Goal: Information Seeking & Learning: Check status

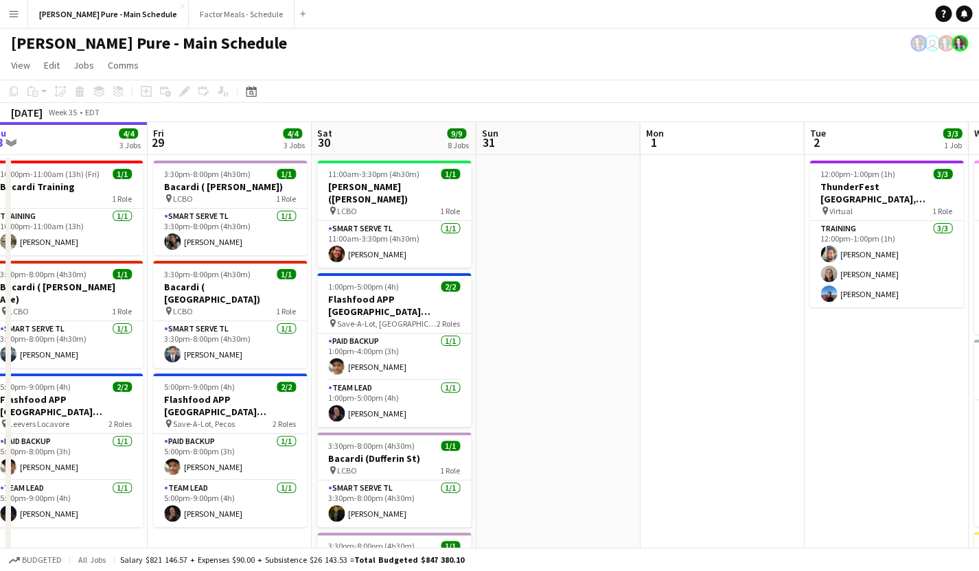
scroll to position [0, 510]
drag, startPoint x: 505, startPoint y: 426, endPoint x: 323, endPoint y: 402, distance: 183.5
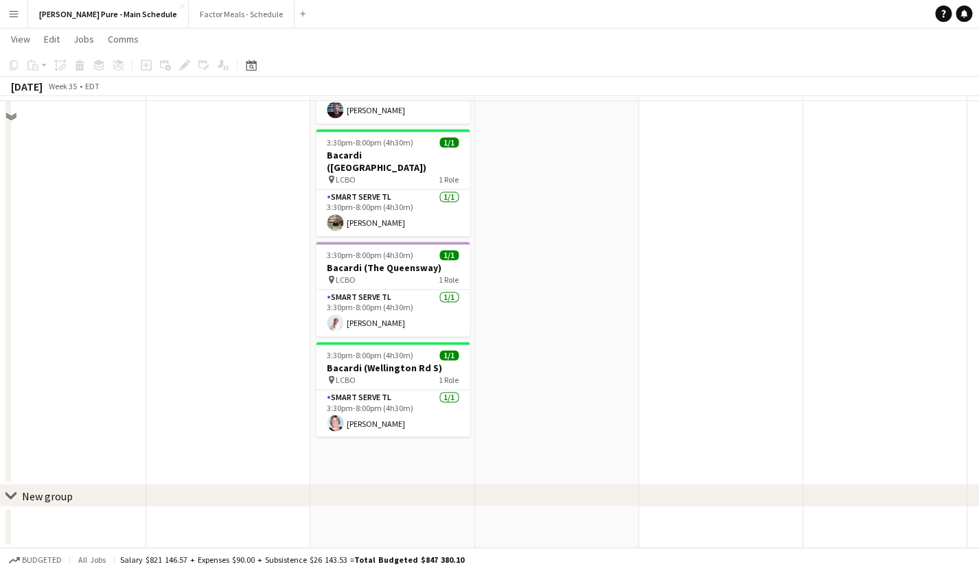
scroll to position [0, 0]
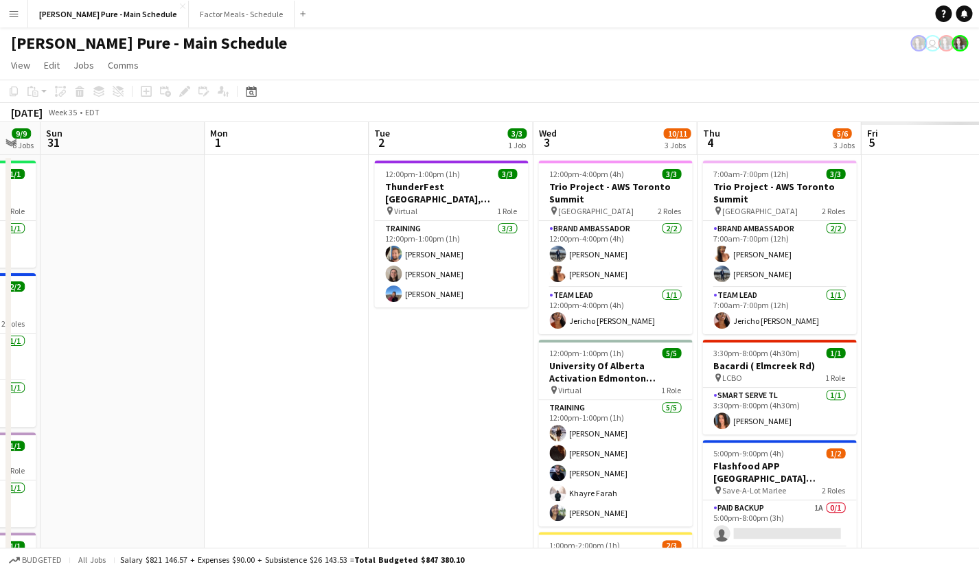
drag, startPoint x: 623, startPoint y: 382, endPoint x: 203, endPoint y: 387, distance: 420.2
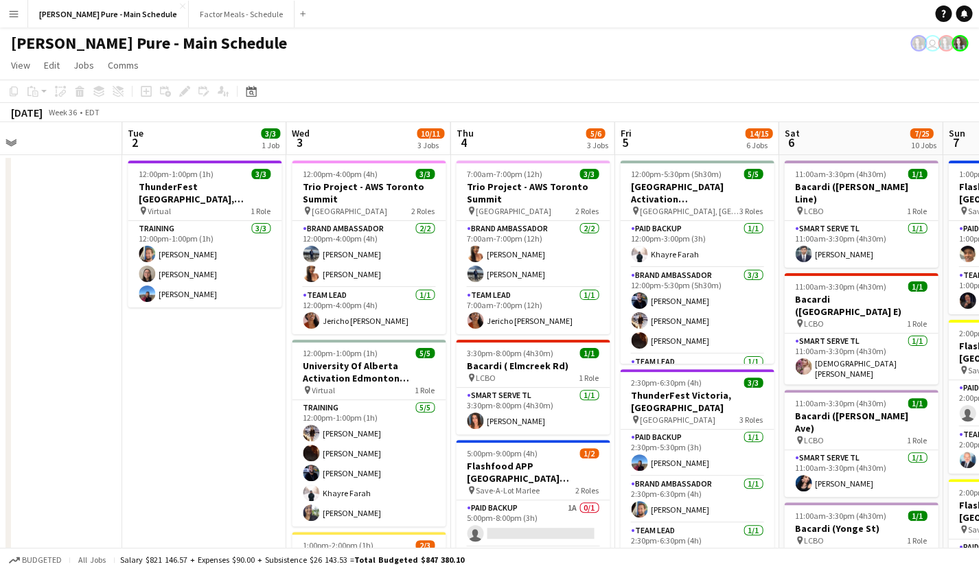
drag, startPoint x: 473, startPoint y: 332, endPoint x: 220, endPoint y: 330, distance: 252.7
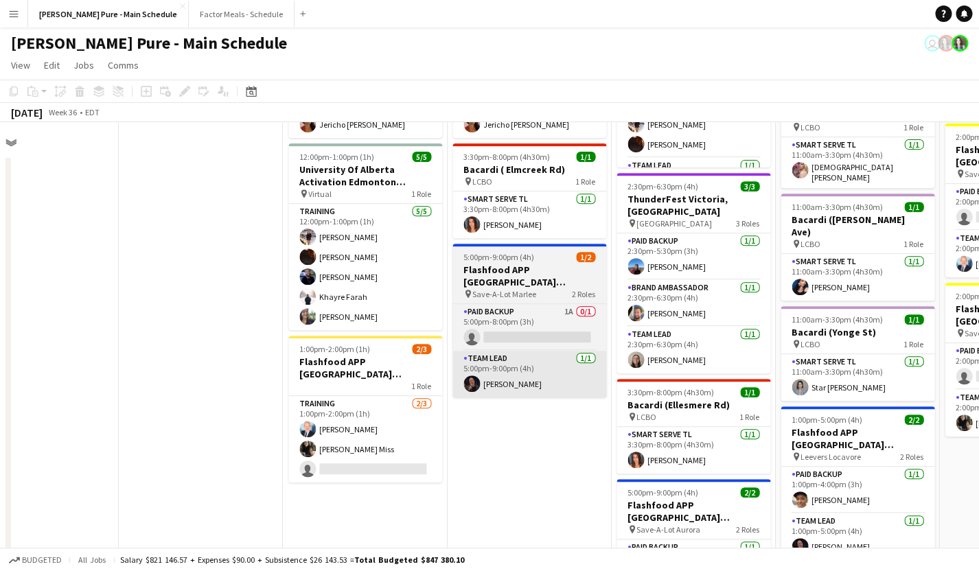
scroll to position [0, 538]
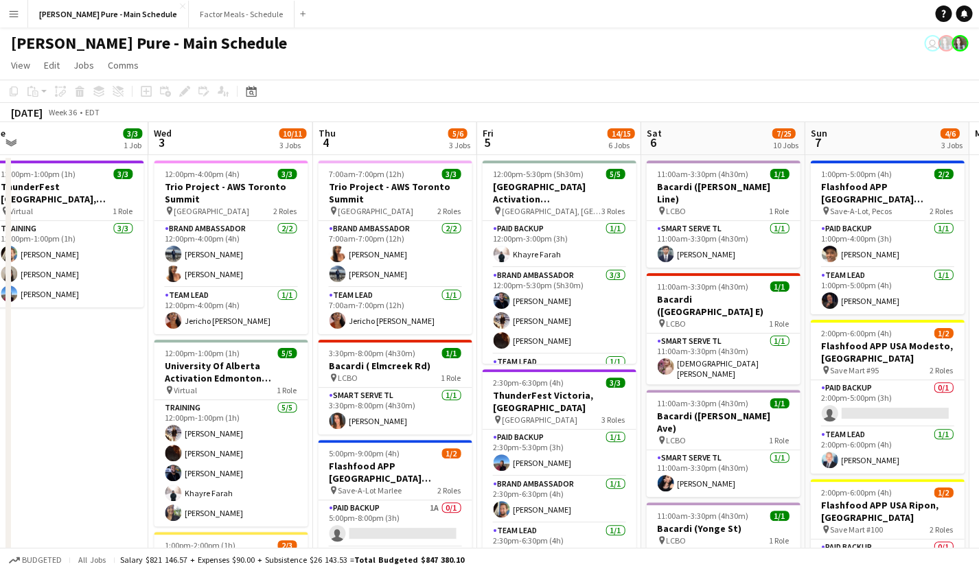
drag, startPoint x: 453, startPoint y: 394, endPoint x: 154, endPoint y: 373, distance: 299.4
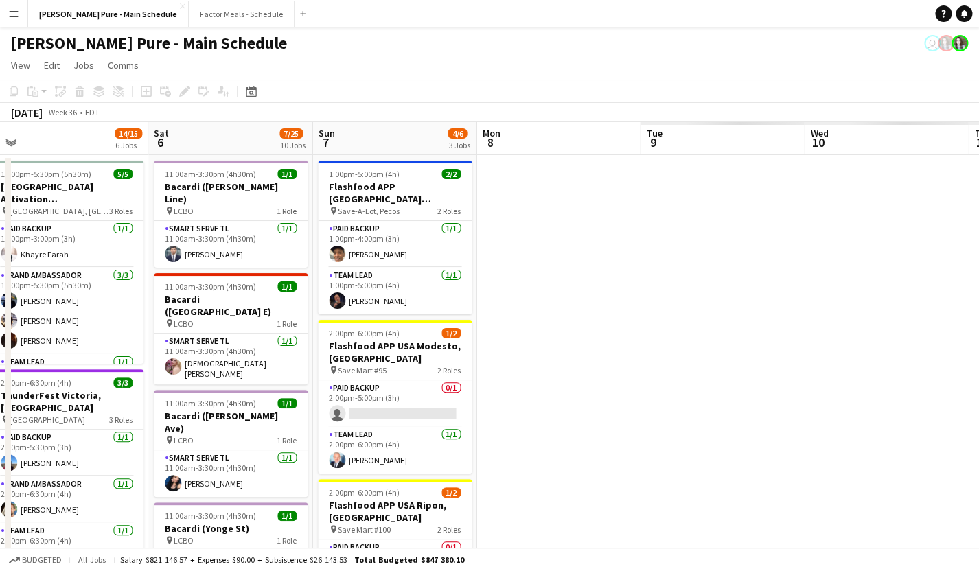
scroll to position [0, 344]
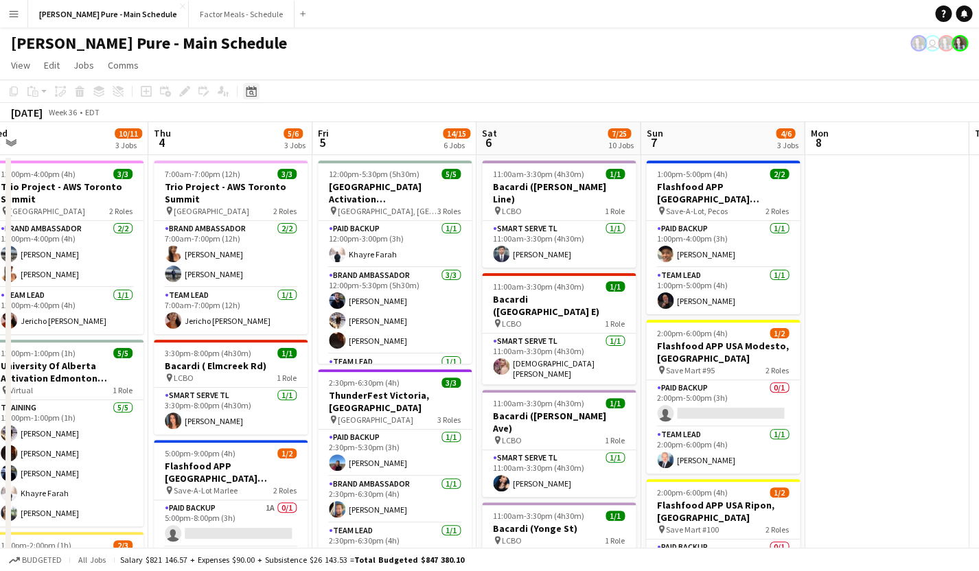
click at [249, 93] on icon "Date picker" at bounding box center [251, 91] width 11 height 11
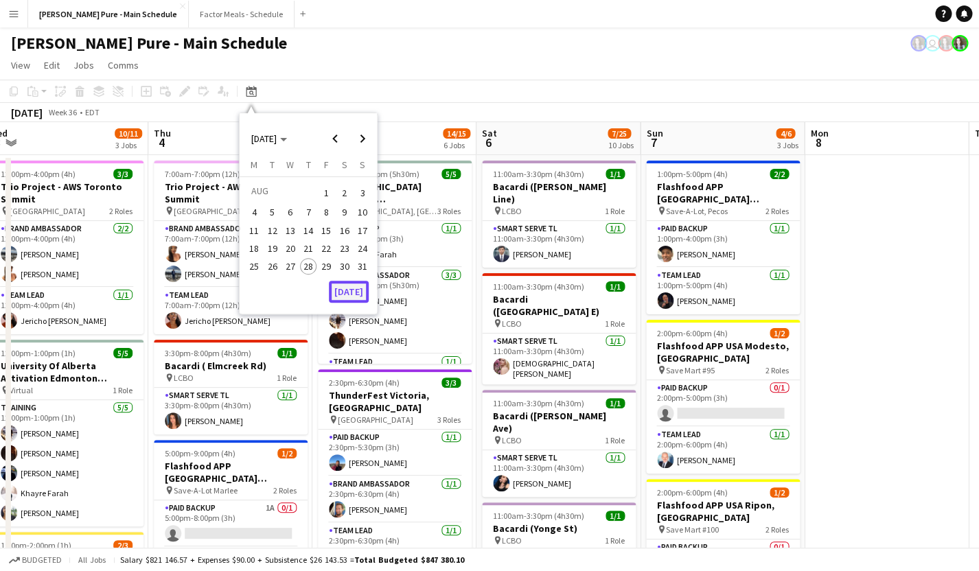
click at [353, 291] on button "[DATE]" at bounding box center [349, 292] width 40 height 22
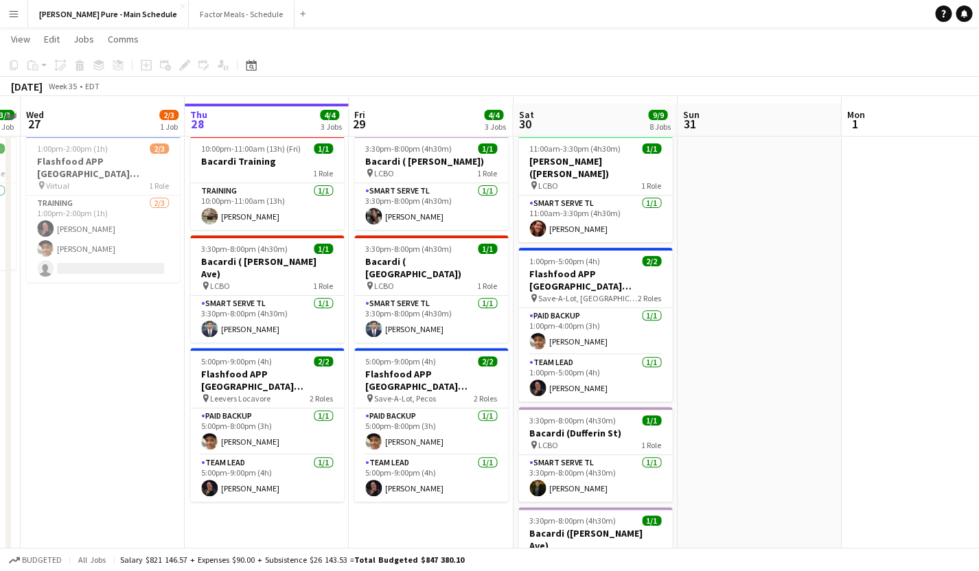
scroll to position [0, 0]
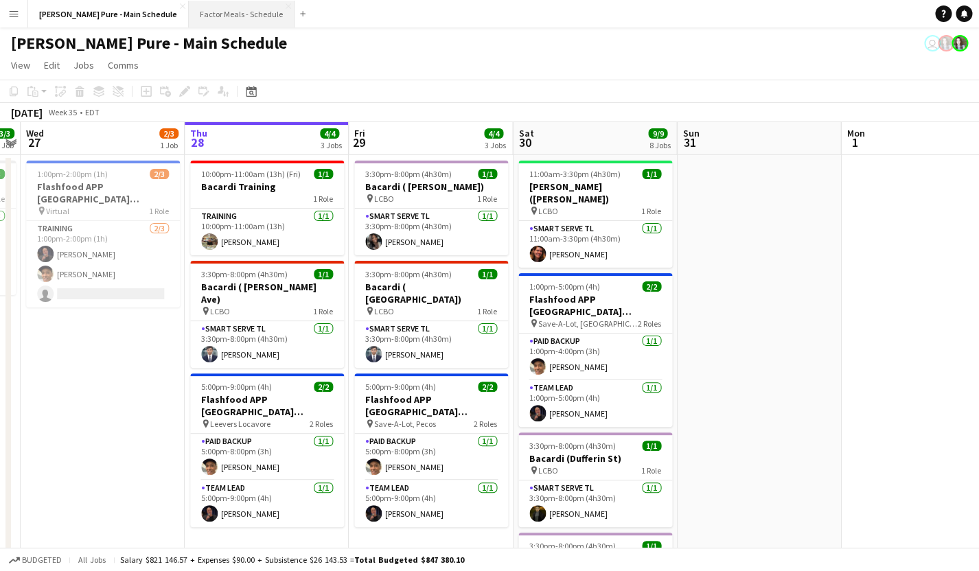
click at [207, 15] on button "Factor Meals - Schedule Close" at bounding box center [242, 14] width 106 height 27
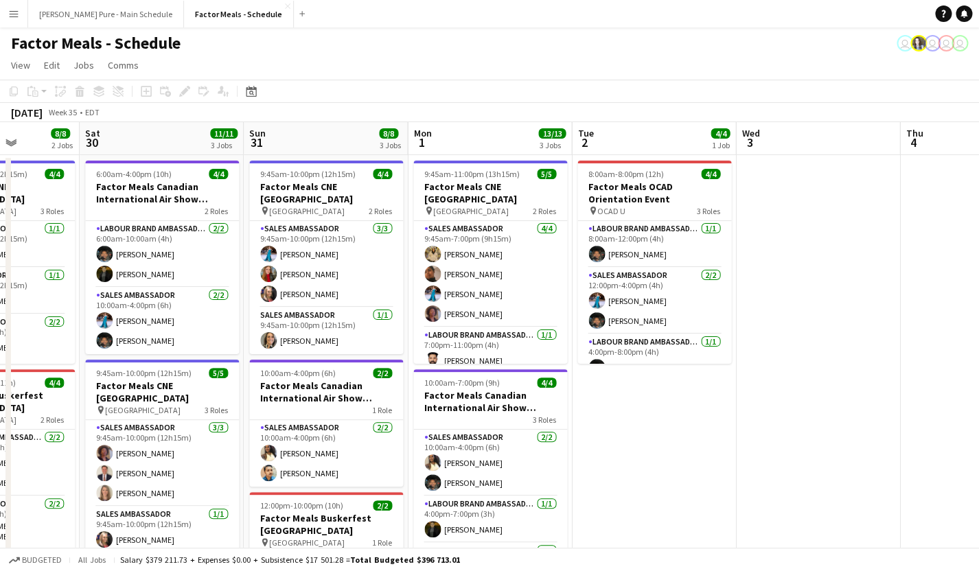
scroll to position [0, 425]
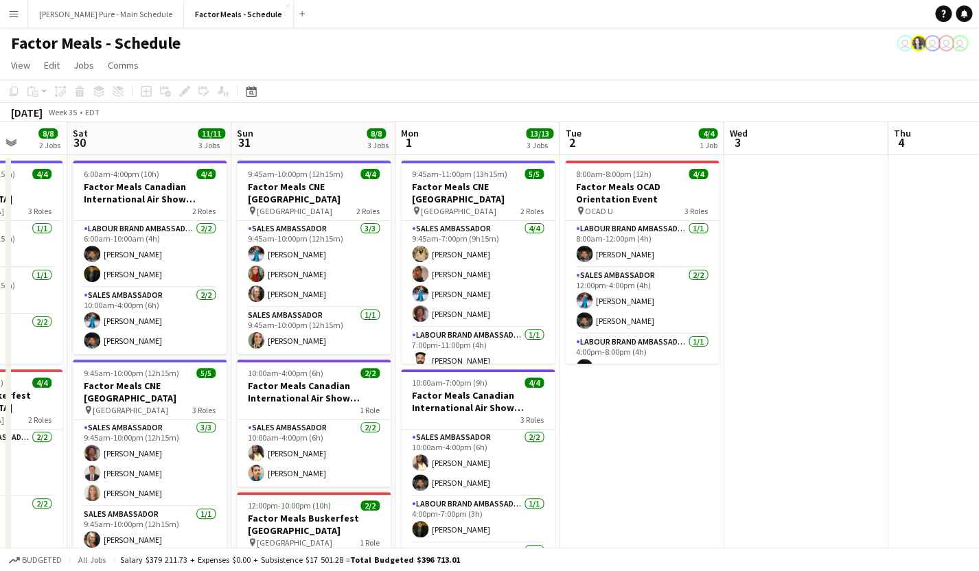
drag, startPoint x: 806, startPoint y: 336, endPoint x: 384, endPoint y: 327, distance: 421.7
drag, startPoint x: 94, startPoint y: 20, endPoint x: 103, endPoint y: 19, distance: 9.0
click at [94, 19] on button "[PERSON_NAME] Pure - Main Schedule Close" at bounding box center [106, 14] width 156 height 27
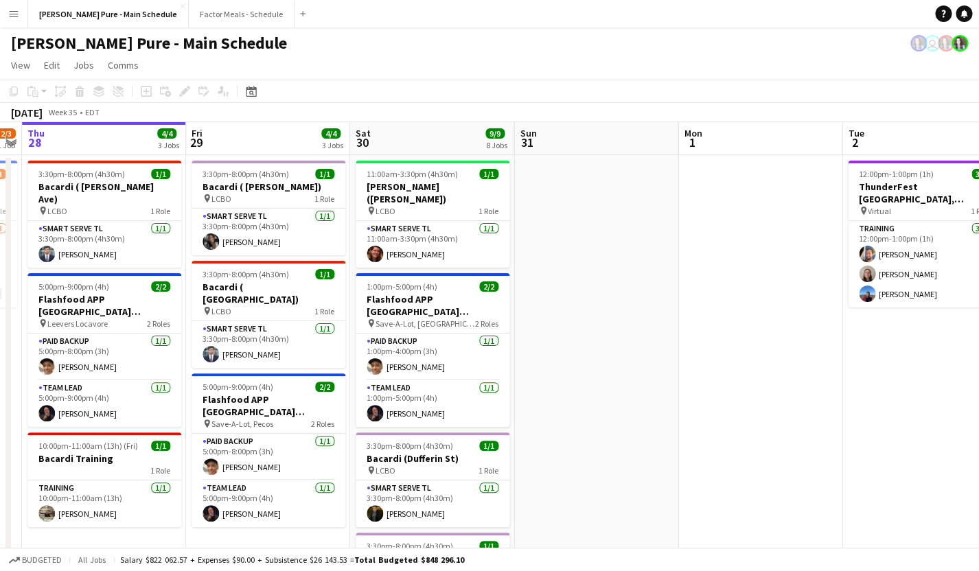
scroll to position [0, 543]
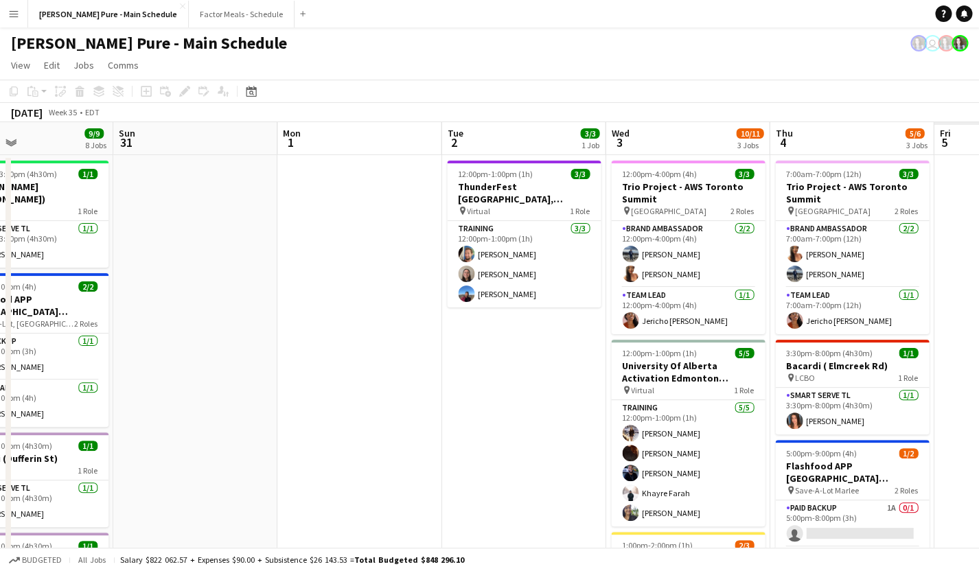
drag, startPoint x: 782, startPoint y: 317, endPoint x: 239, endPoint y: 325, distance: 543.2
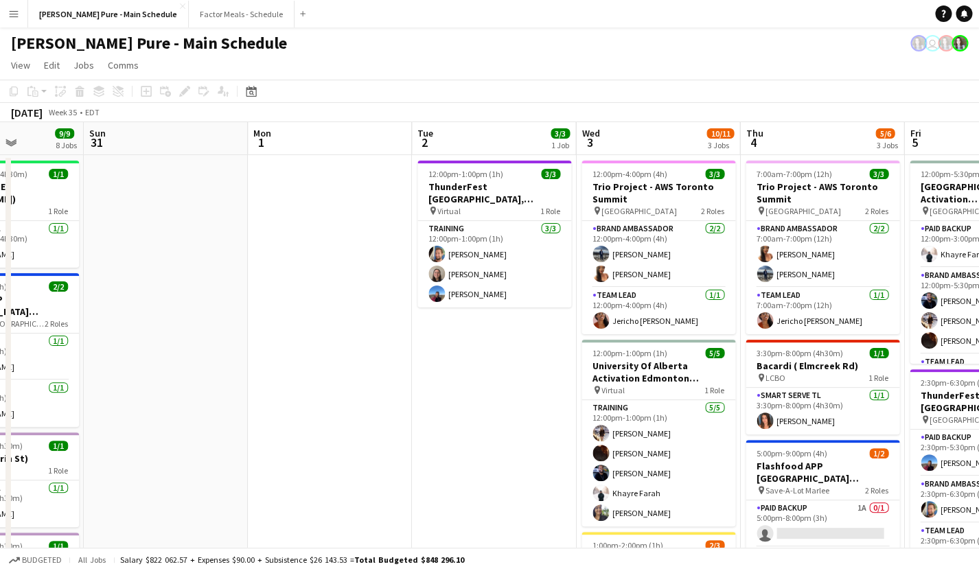
scroll to position [0, 506]
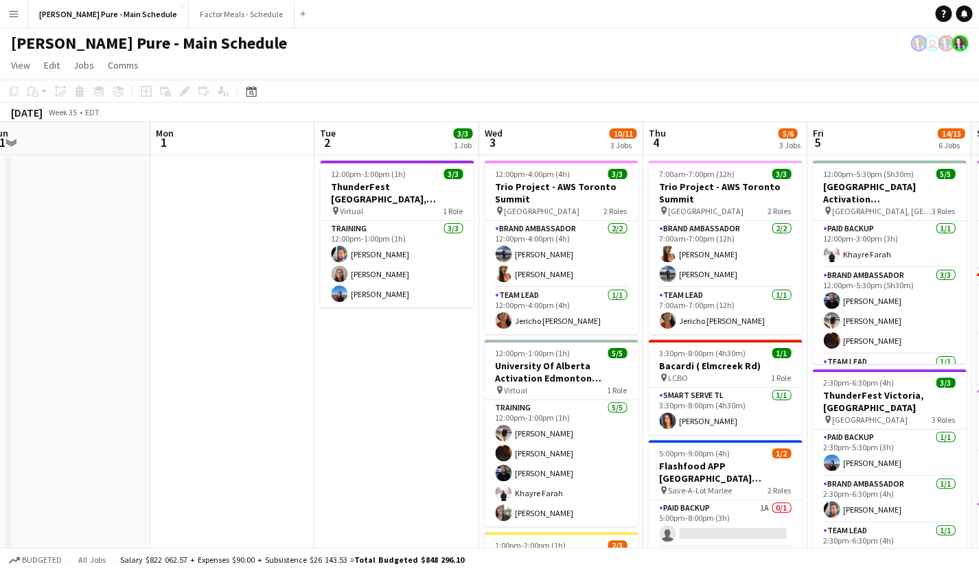
drag, startPoint x: 398, startPoint y: 365, endPoint x: 275, endPoint y: 343, distance: 124.7
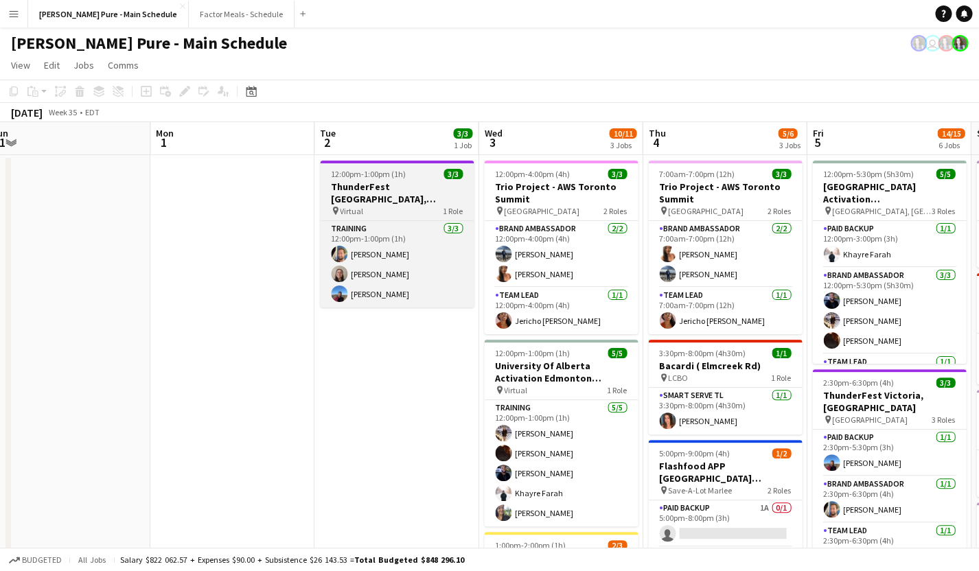
click at [391, 199] on h3 "ThunderFest [GEOGRAPHIC_DATA], [GEOGRAPHIC_DATA] Training" at bounding box center [397, 193] width 154 height 25
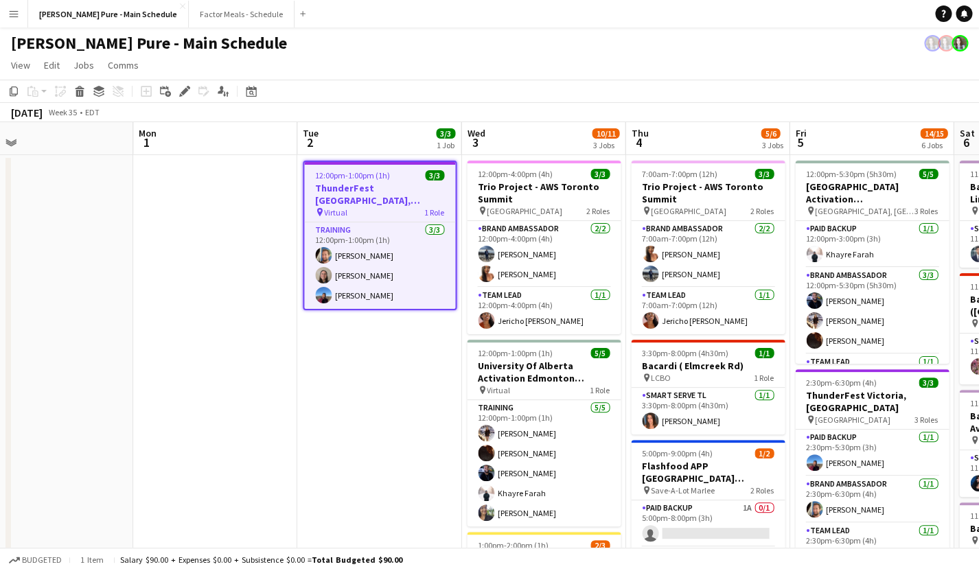
scroll to position [0, 487]
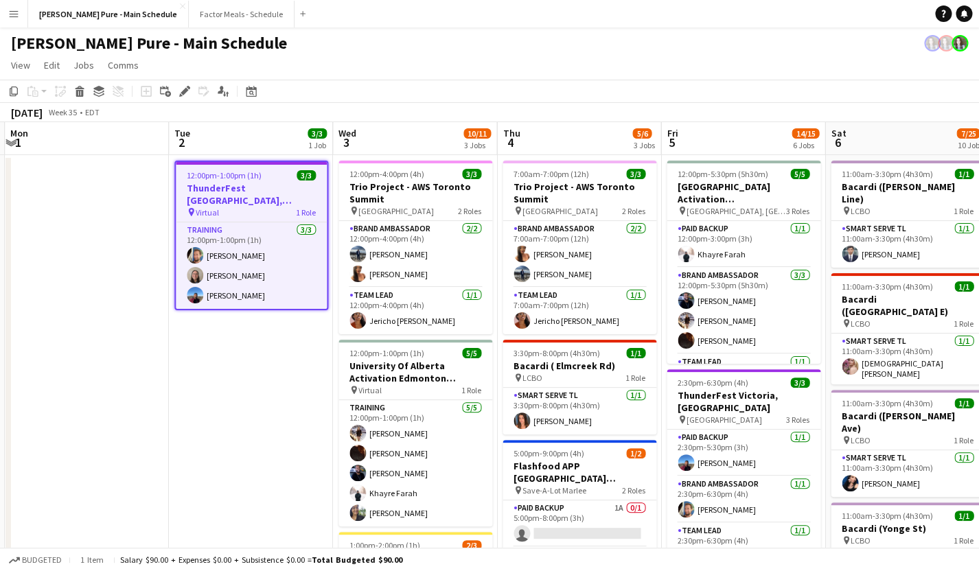
drag, startPoint x: 460, startPoint y: 403, endPoint x: 317, endPoint y: 366, distance: 147.5
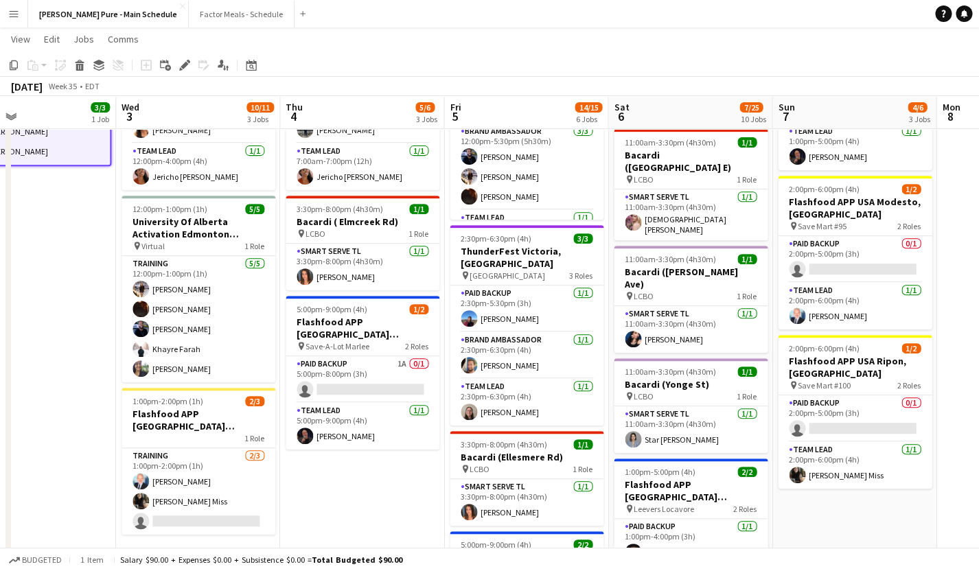
scroll to position [0, 400]
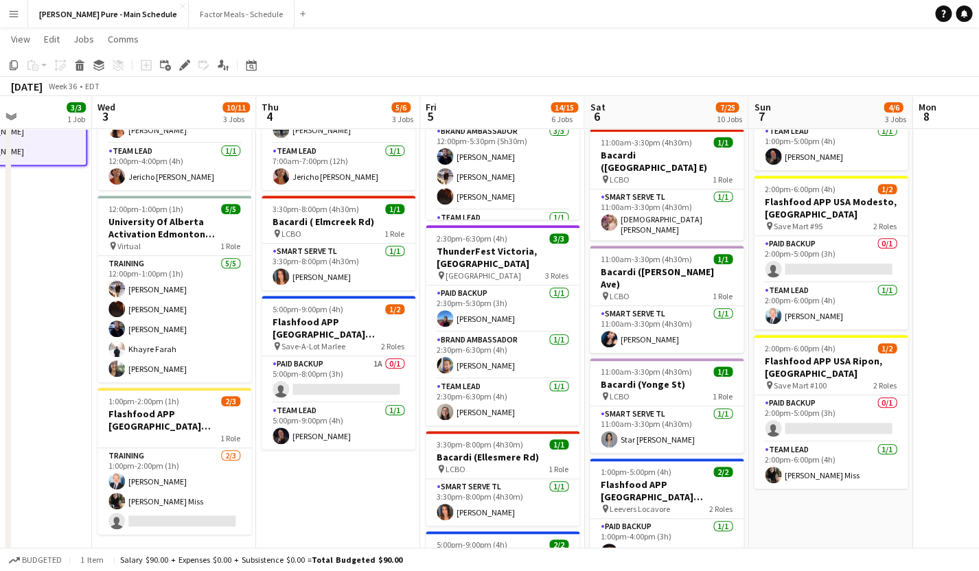
drag, startPoint x: 593, startPoint y: 489, endPoint x: 352, endPoint y: 466, distance: 242.1
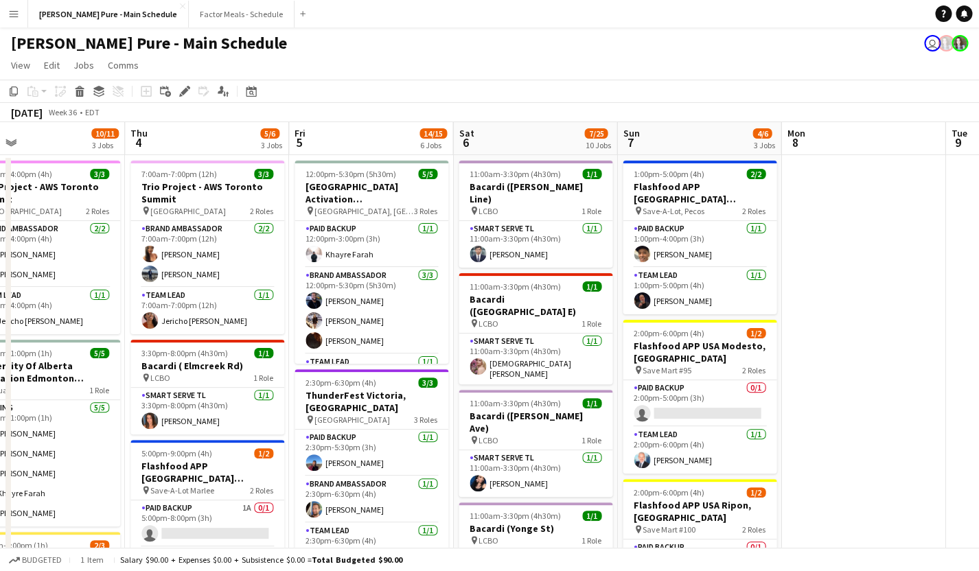
scroll to position [0, 532]
drag, startPoint x: 547, startPoint y: 411, endPoint x: 416, endPoint y: 365, distance: 139.0
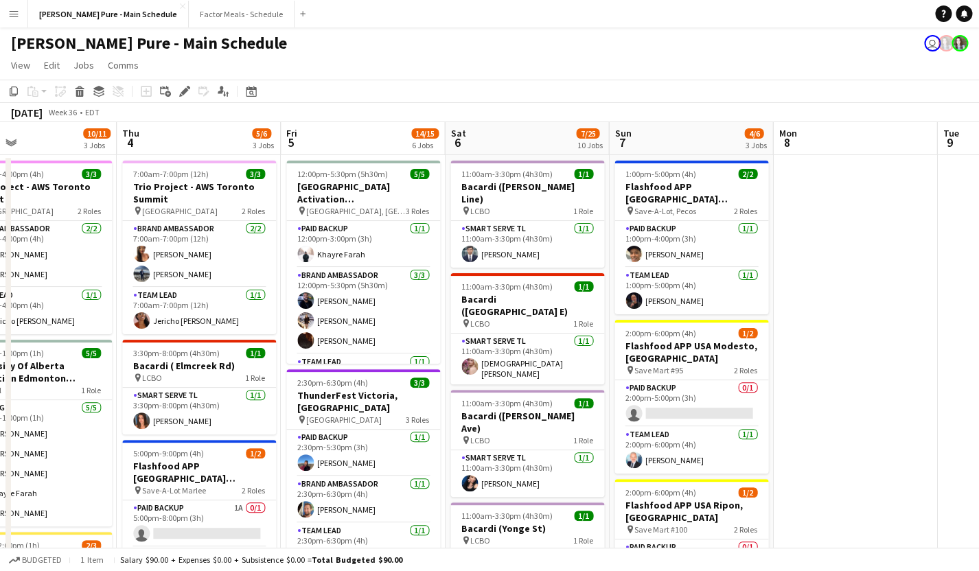
scroll to position [0, 540]
drag, startPoint x: 597, startPoint y: 397, endPoint x: 588, endPoint y: 463, distance: 67.1
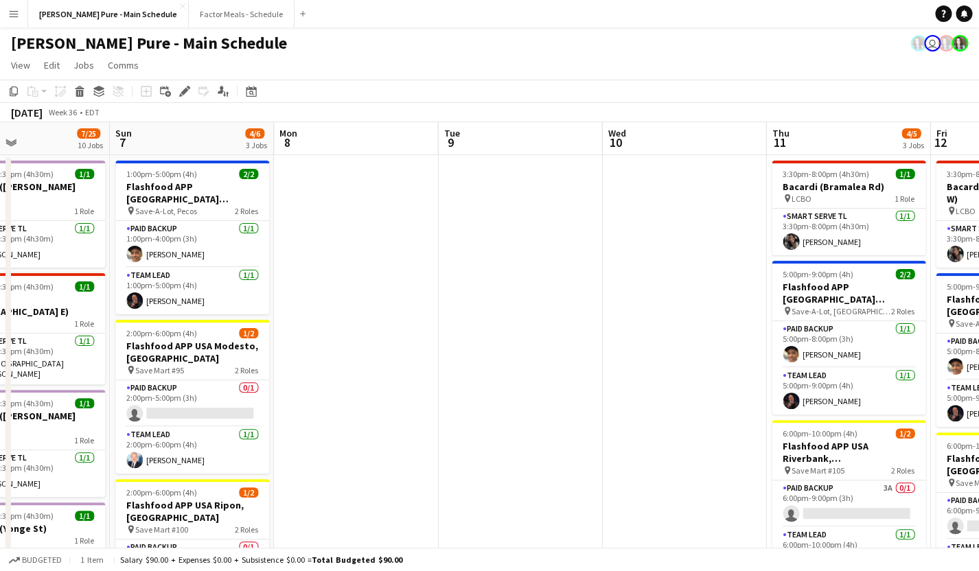
scroll to position [0, 399]
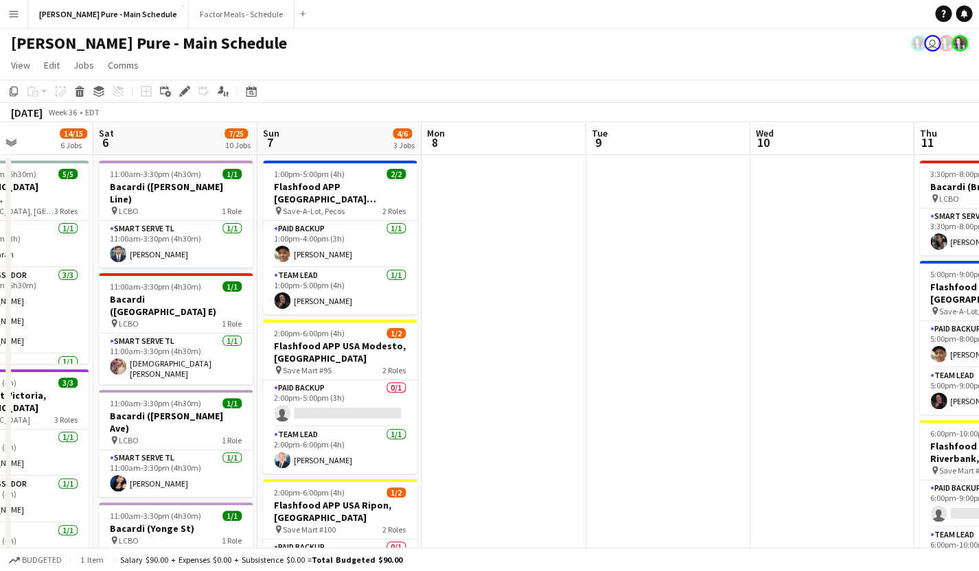
drag, startPoint x: 846, startPoint y: 314, endPoint x: 495, endPoint y: 306, distance: 351.0
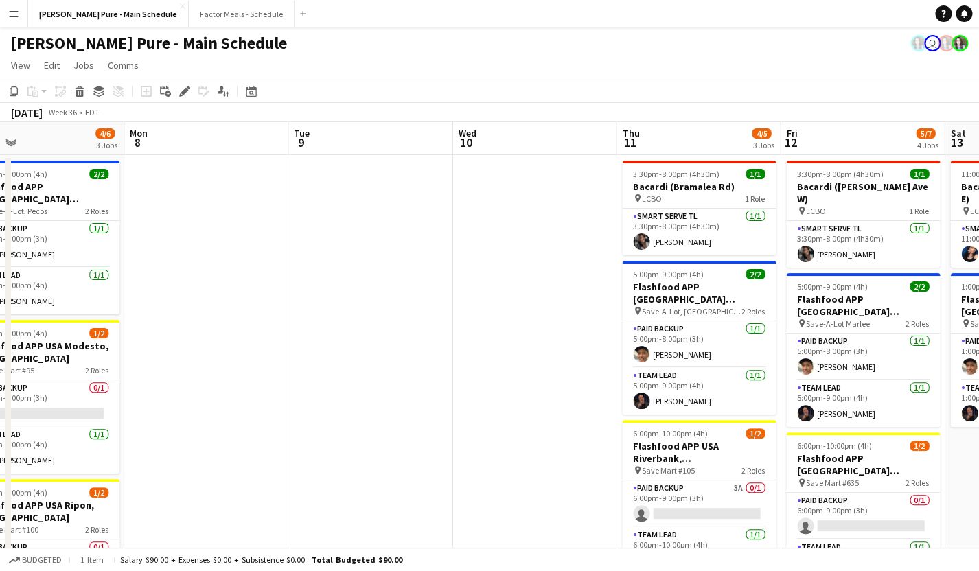
scroll to position [0, 403]
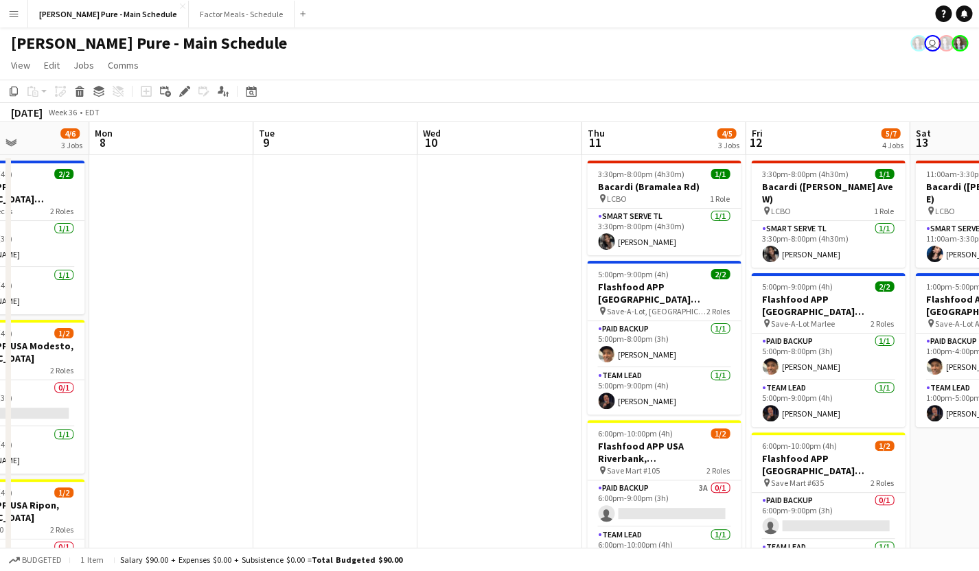
drag, startPoint x: 717, startPoint y: 409, endPoint x: 384, endPoint y: 356, distance: 336.4
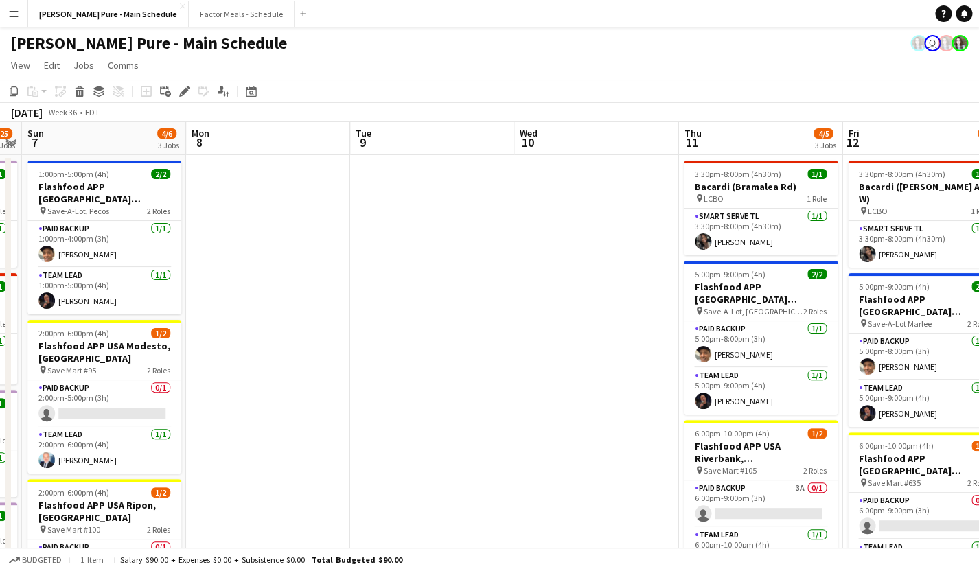
drag, startPoint x: 517, startPoint y: 376, endPoint x: 614, endPoint y: 316, distance: 114.1
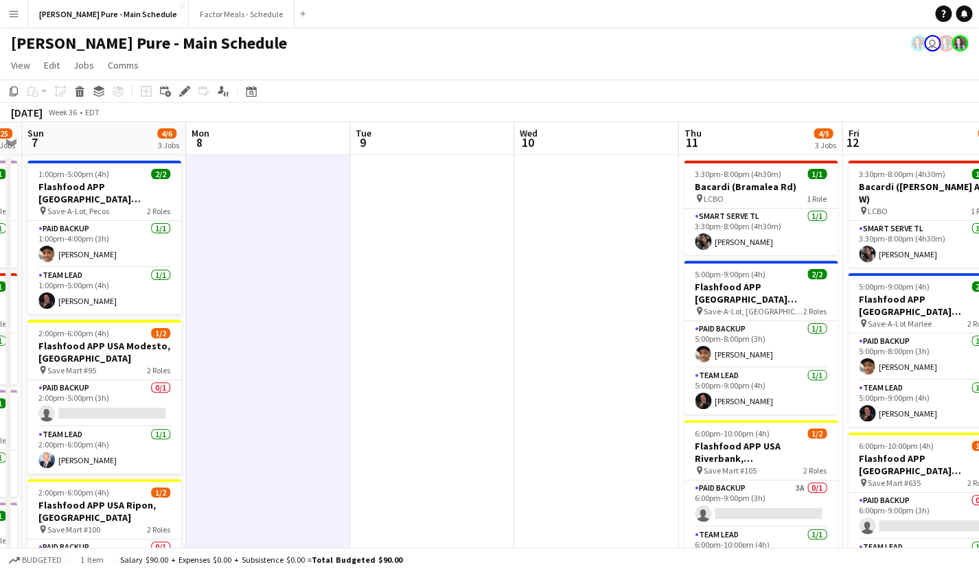
scroll to position [0, 306]
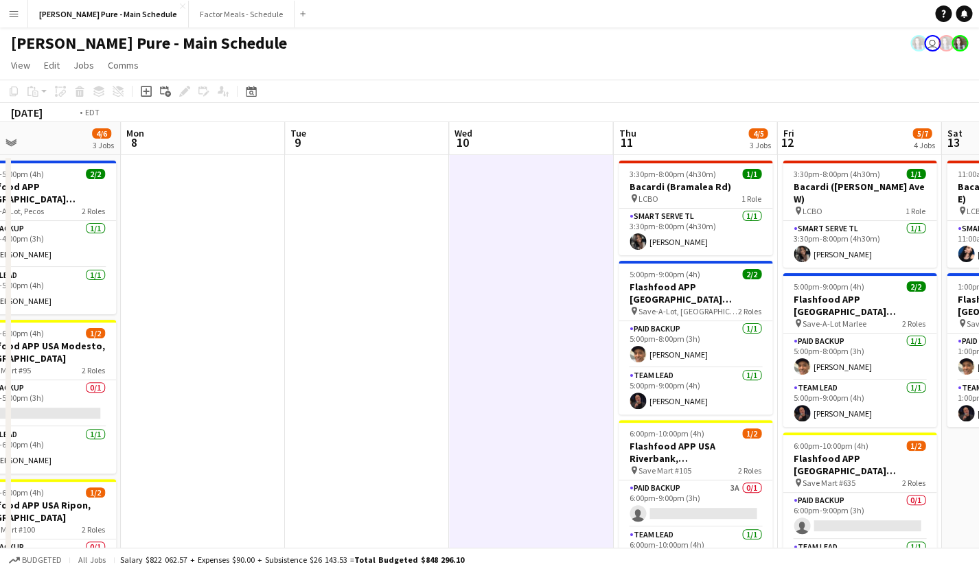
scroll to position [0, 415]
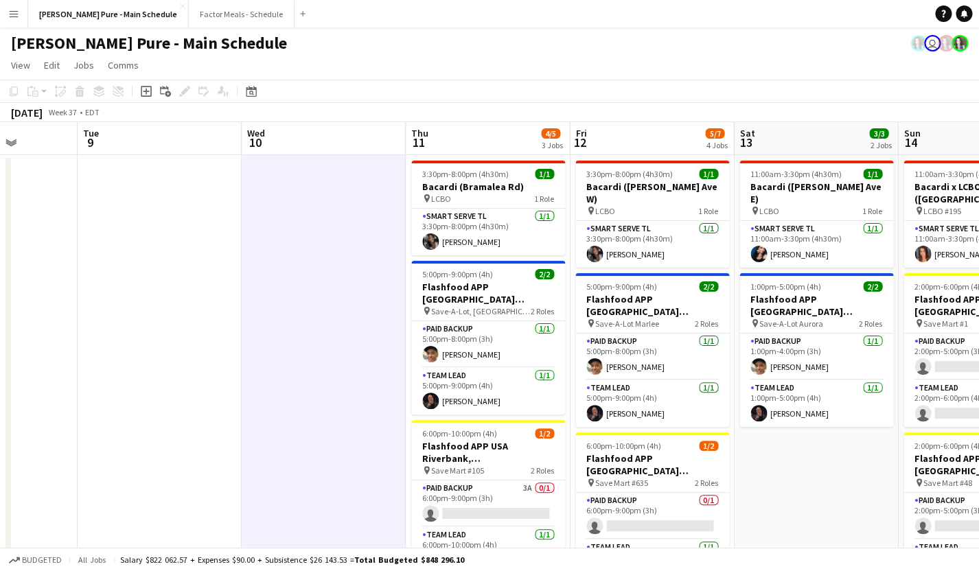
drag, startPoint x: 603, startPoint y: 349, endPoint x: 330, endPoint y: 281, distance: 281.6
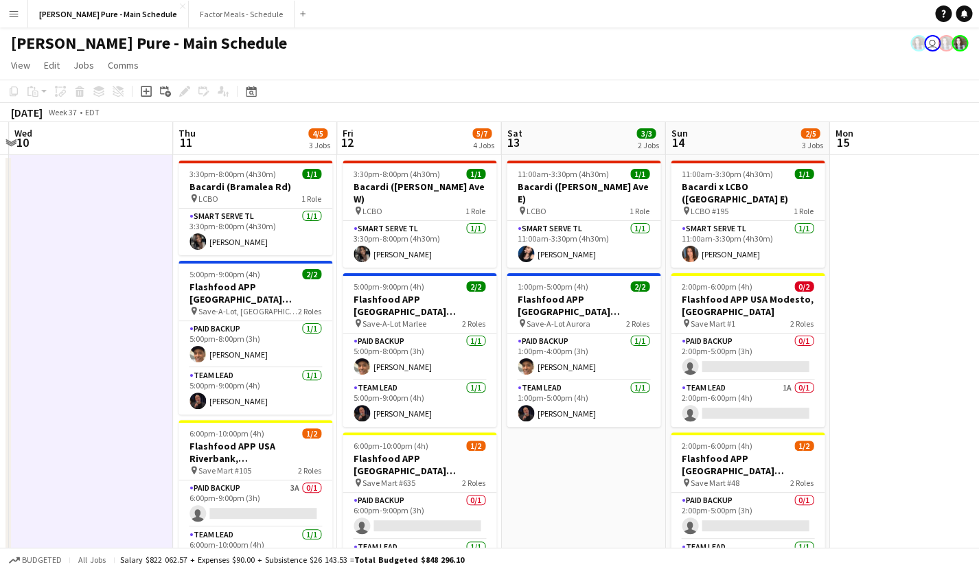
scroll to position [0, 483]
drag, startPoint x: 834, startPoint y: 492, endPoint x: 601, endPoint y: 383, distance: 256.8
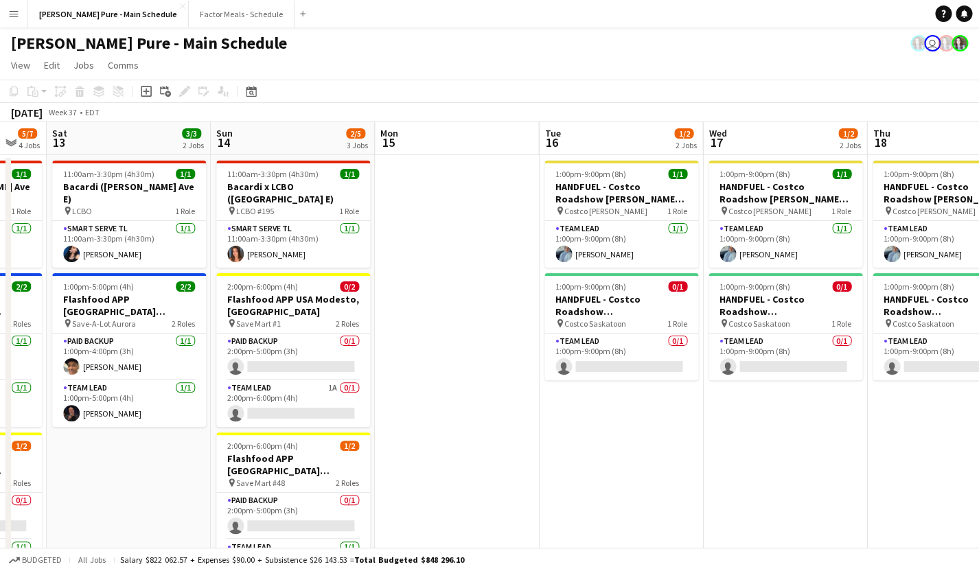
scroll to position [0, 535]
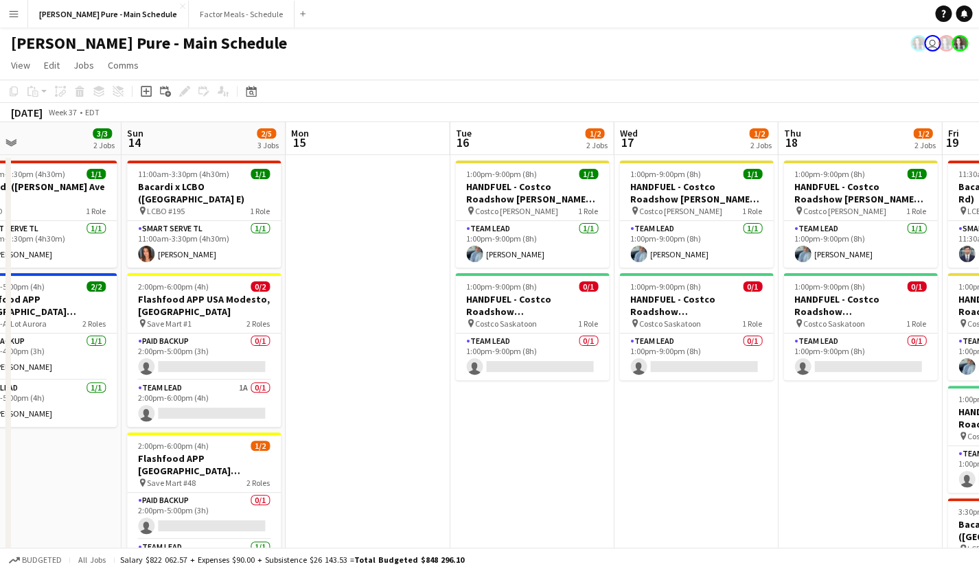
drag, startPoint x: 897, startPoint y: 323, endPoint x: 358, endPoint y: 288, distance: 540.8
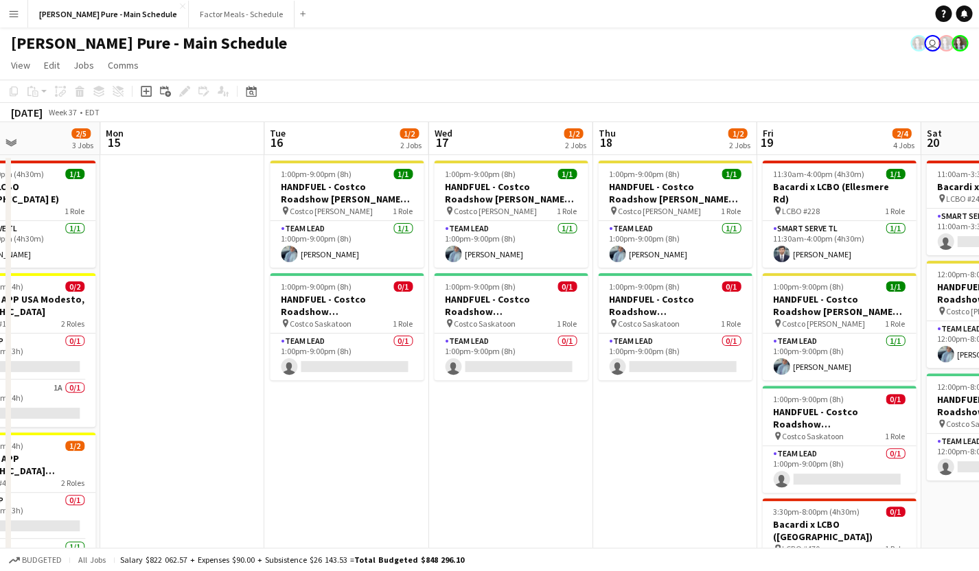
scroll to position [0, 392]
drag, startPoint x: 564, startPoint y: 431, endPoint x: 379, endPoint y: 429, distance: 185.4
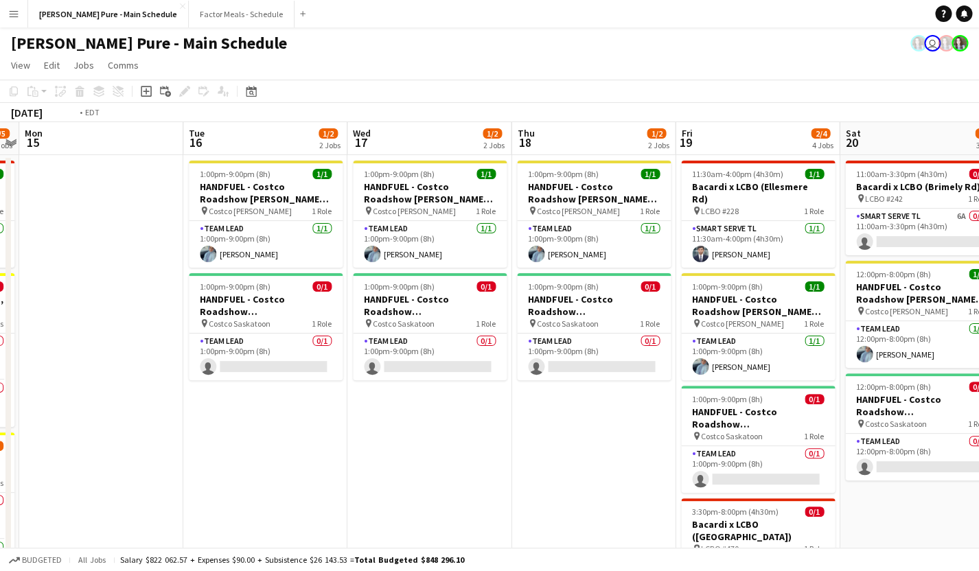
scroll to position [0, 540]
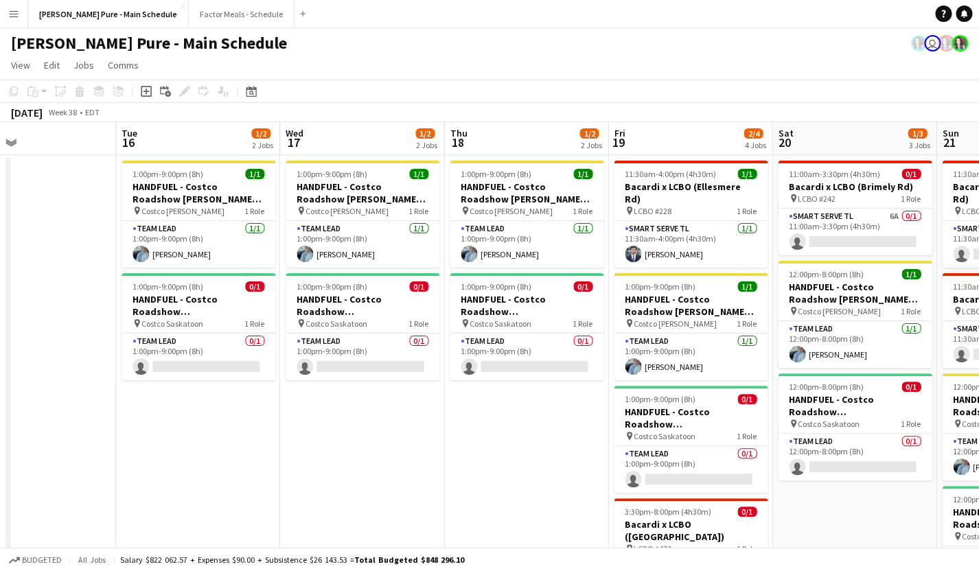
drag, startPoint x: 625, startPoint y: 487, endPoint x: 477, endPoint y: 474, distance: 148.9
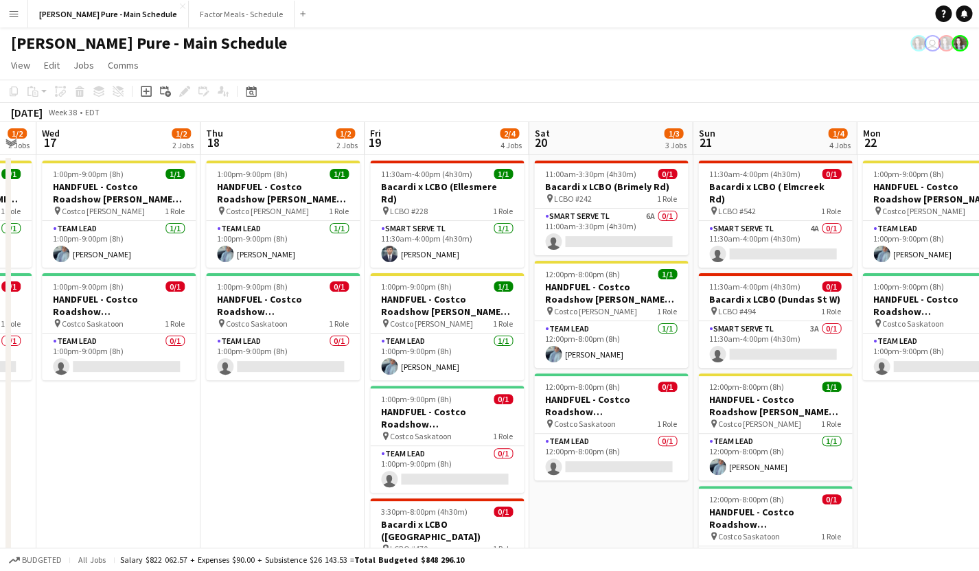
scroll to position [0, 440]
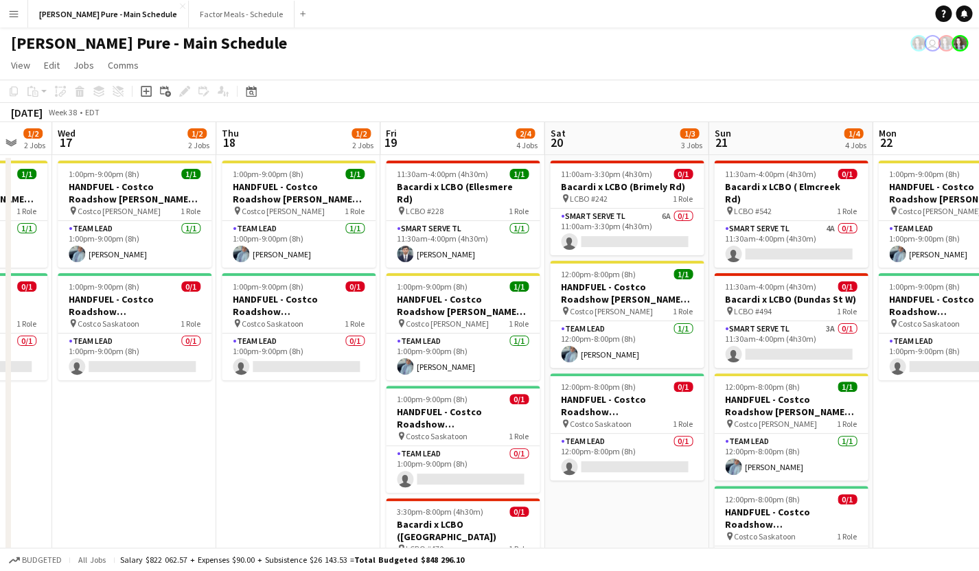
drag, startPoint x: 522, startPoint y: 440, endPoint x: 294, endPoint y: 440, distance: 227.9
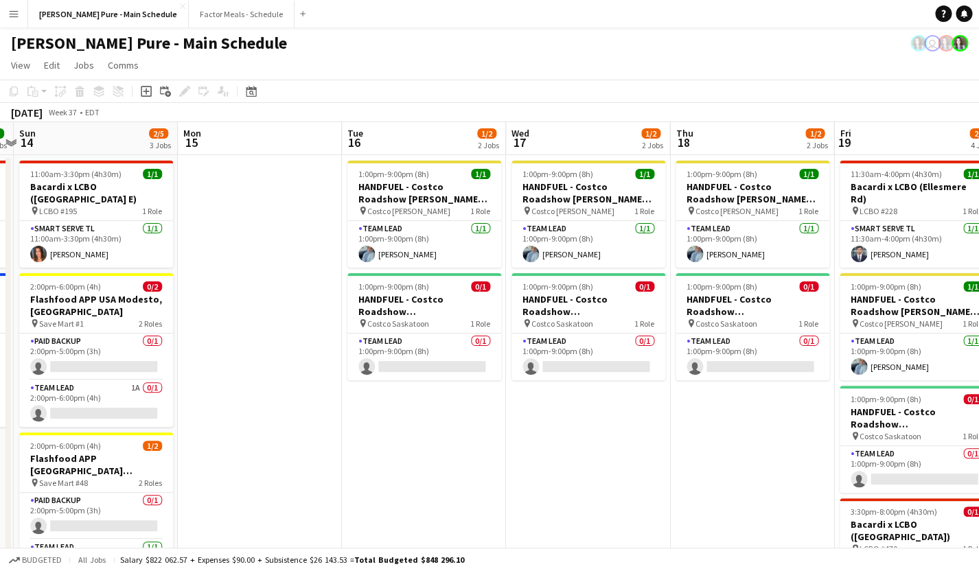
drag, startPoint x: 308, startPoint y: 420, endPoint x: 762, endPoint y: 327, distance: 463.2
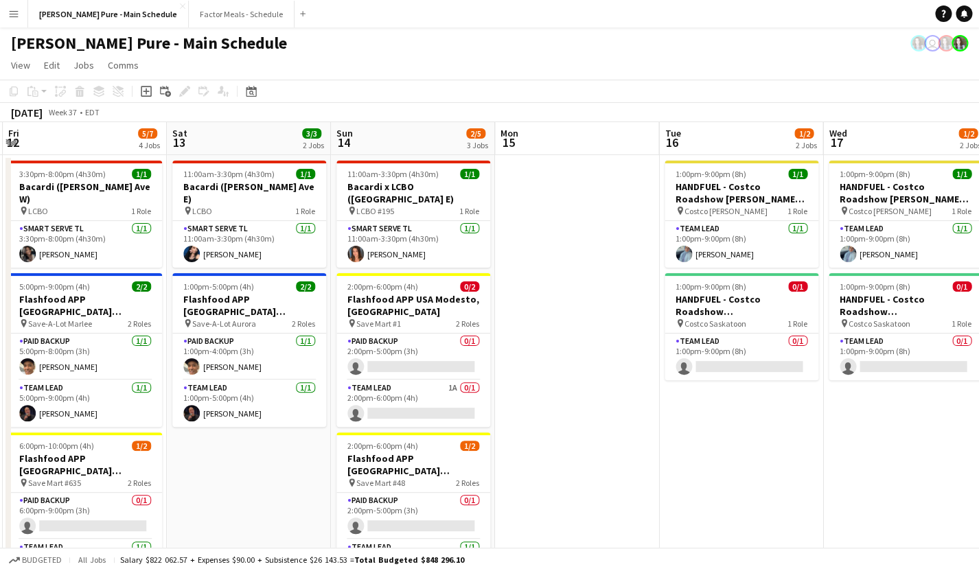
drag, startPoint x: 319, startPoint y: 400, endPoint x: 768, endPoint y: 367, distance: 450.3
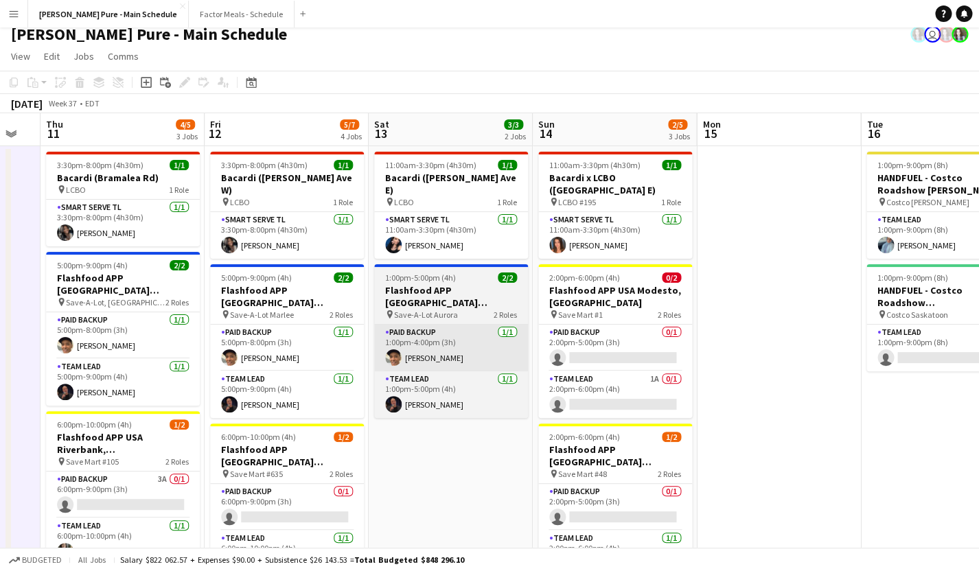
scroll to position [0, 0]
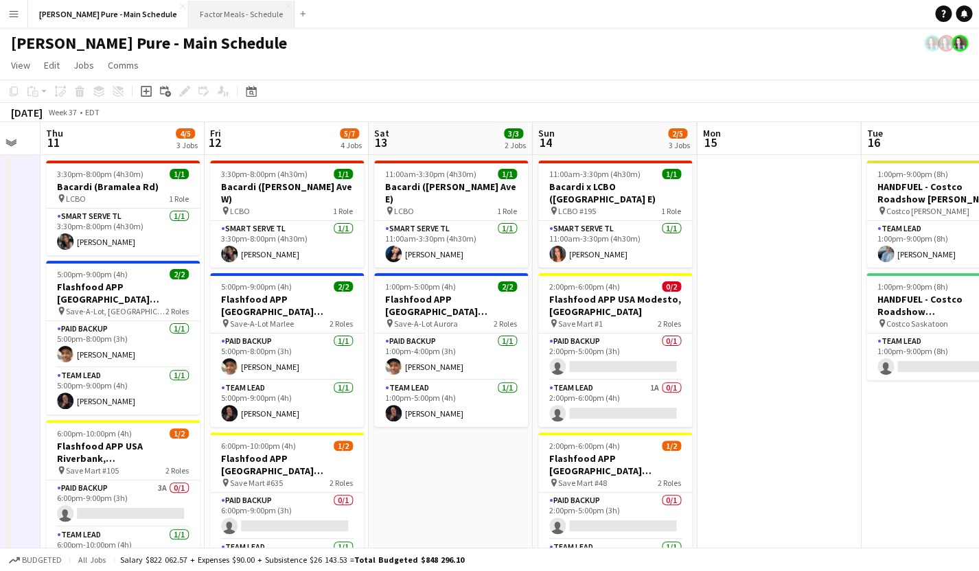
click at [194, 22] on button "Factor Meals - Schedule Close" at bounding box center [242, 14] width 106 height 27
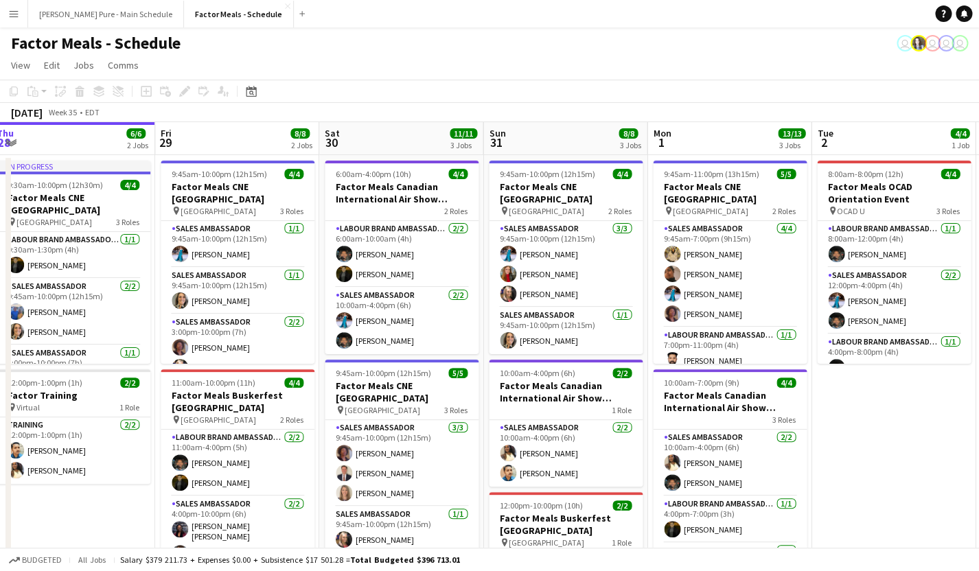
scroll to position [0, 391]
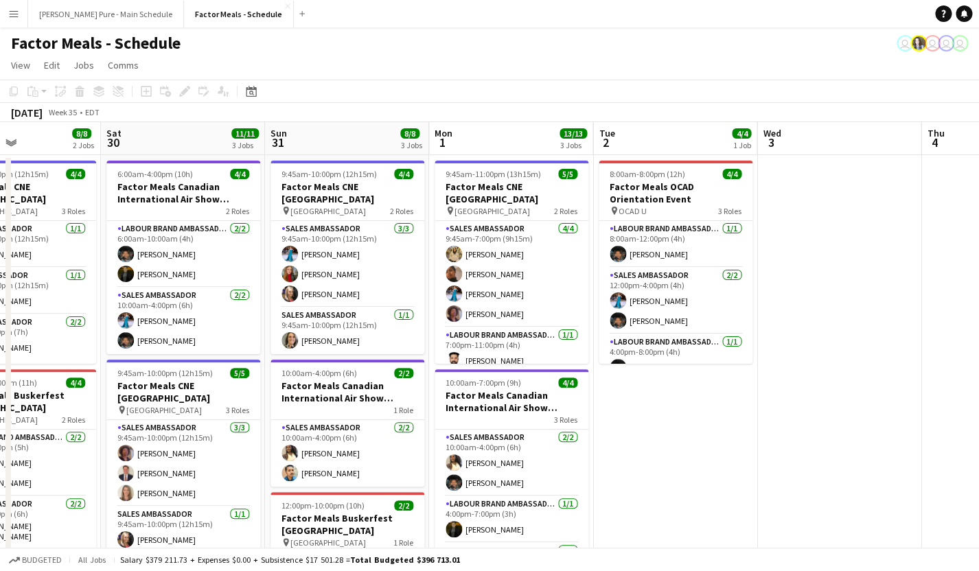
drag, startPoint x: 763, startPoint y: 321, endPoint x: 371, endPoint y: 322, distance: 391.4
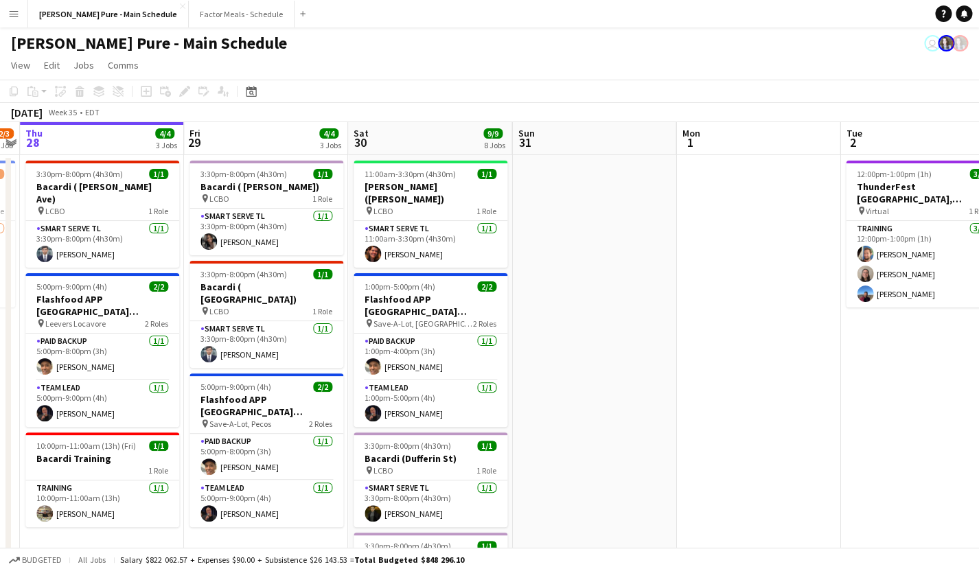
drag, startPoint x: 665, startPoint y: 370, endPoint x: 192, endPoint y: 371, distance: 472.4
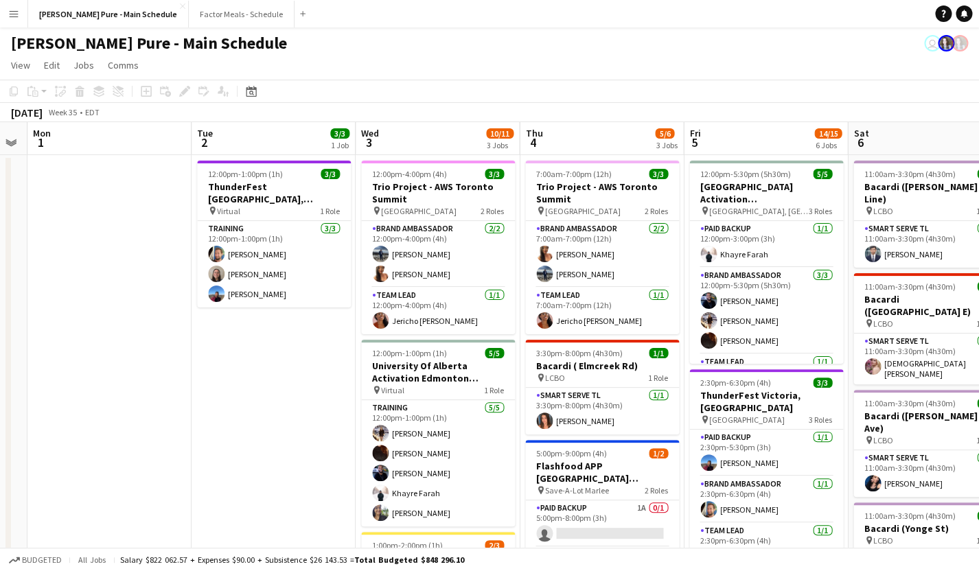
scroll to position [0, 466]
drag, startPoint x: 540, startPoint y: 336, endPoint x: 220, endPoint y: 328, distance: 320.7
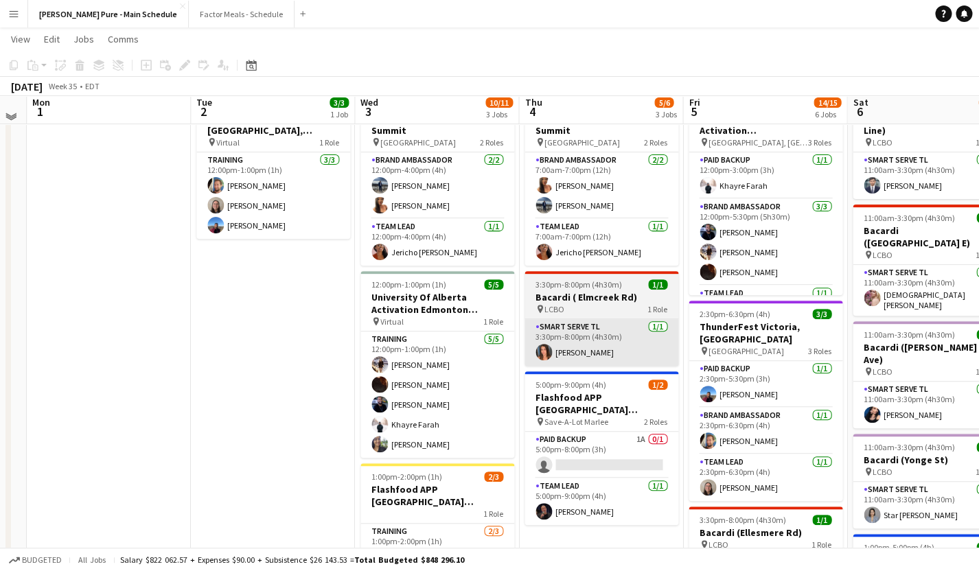
scroll to position [89, 0]
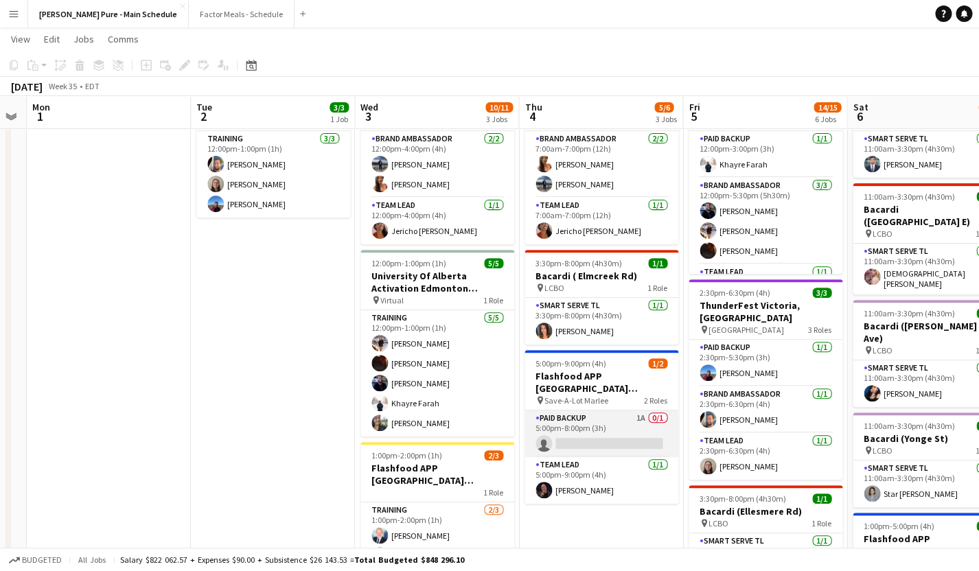
click at [562, 416] on app-card-role "Paid Backup 1A 0/1 5:00pm-8:00pm (3h) single-neutral-actions" at bounding box center [602, 434] width 154 height 47
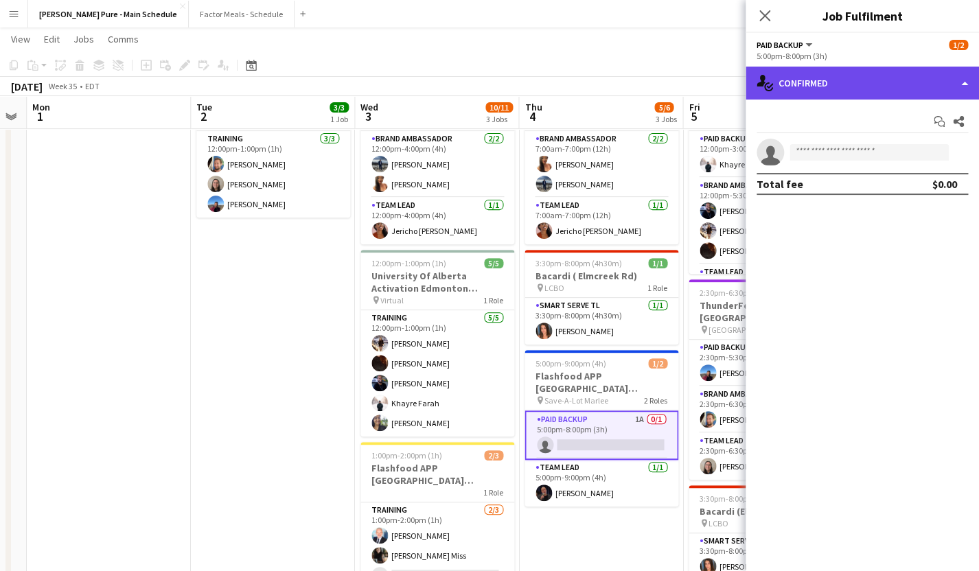
click at [839, 91] on div "single-neutral-actions-check-2 Confirmed" at bounding box center [862, 83] width 233 height 33
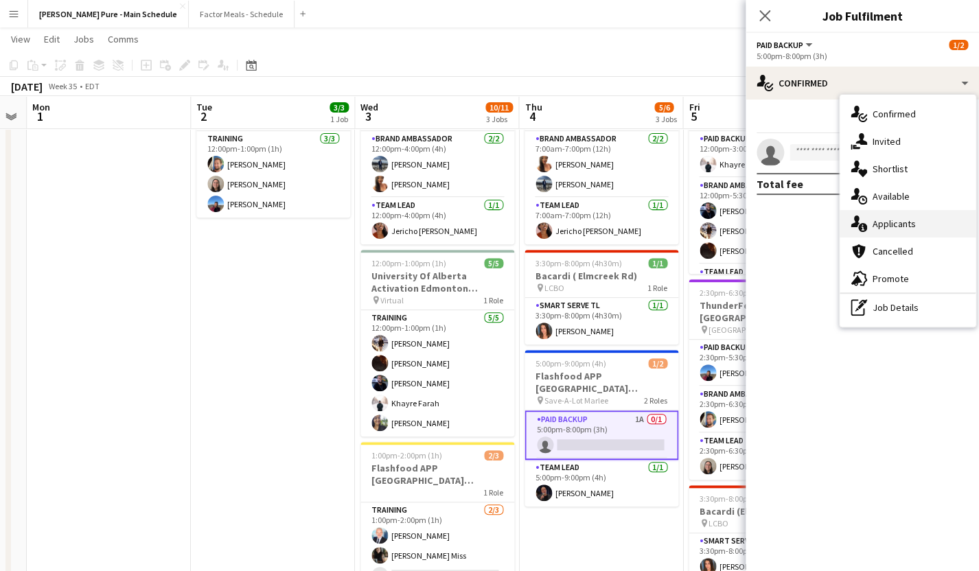
click at [907, 225] on div "single-neutral-actions-information Applicants" at bounding box center [908, 223] width 136 height 27
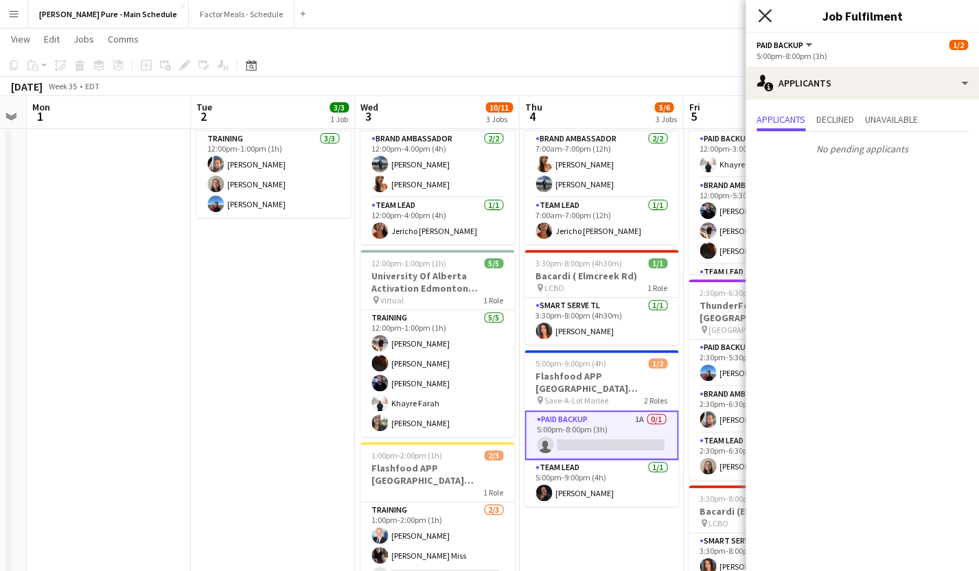
click at [766, 18] on icon at bounding box center [764, 15] width 13 height 13
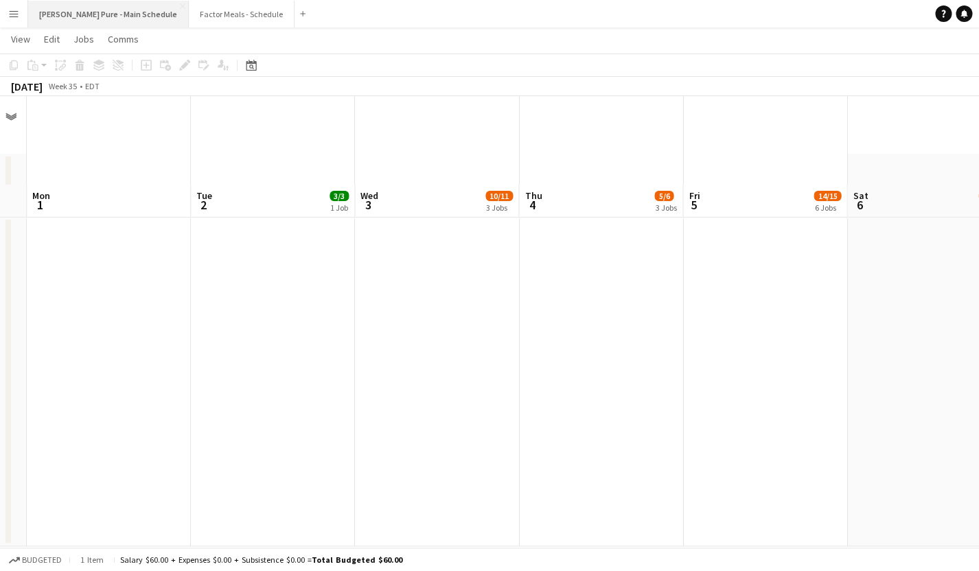
scroll to position [0, 0]
